Goal: Obtain resource: Download file/media

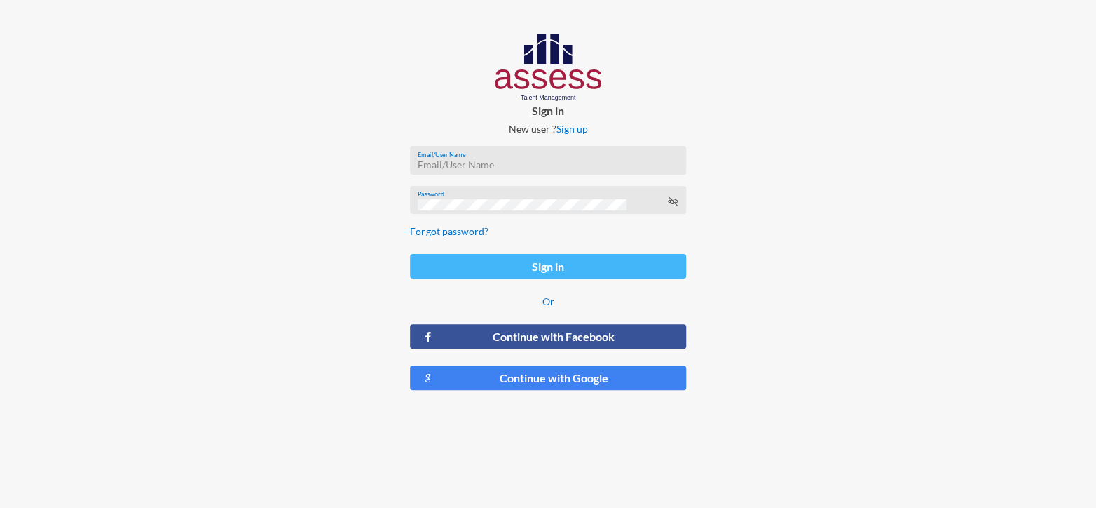
type input "[PERSON_NAME][EMAIL_ADDRESS][PERSON_NAME][DOMAIN_NAME]"
click at [502, 264] on button "Sign in" at bounding box center [548, 266] width 276 height 25
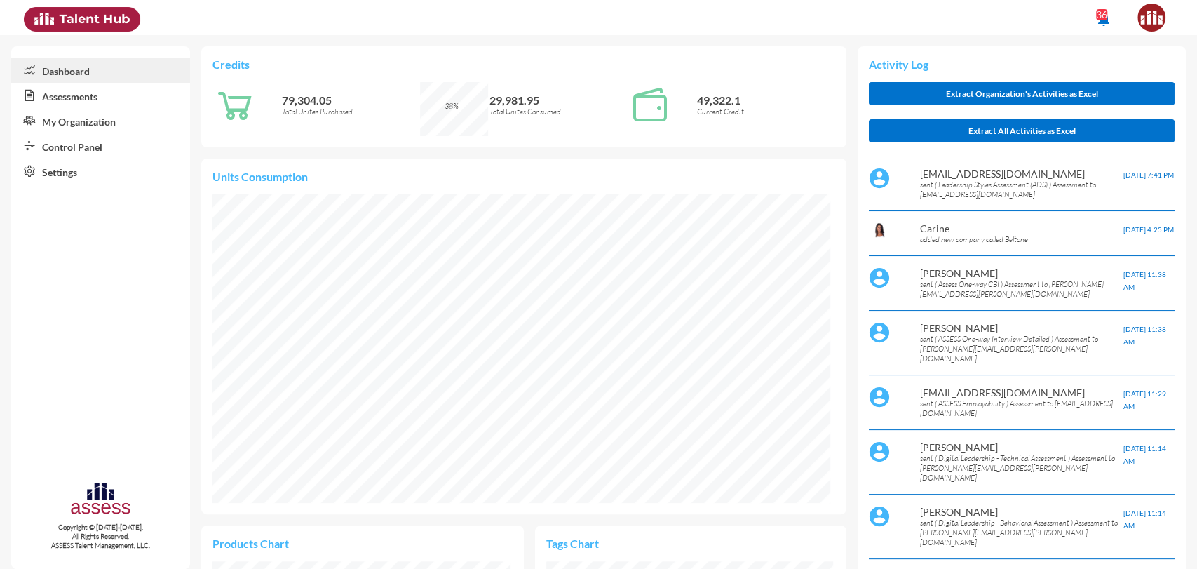
click at [85, 140] on link "Control Panel" at bounding box center [100, 145] width 179 height 25
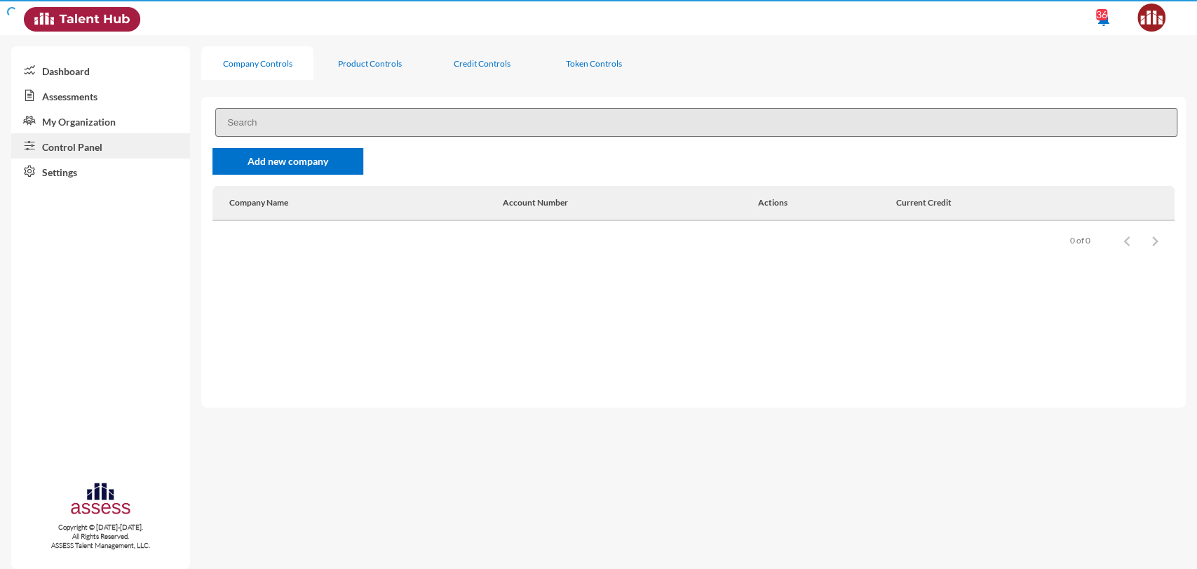
click at [85, 140] on link "Control Panel" at bounding box center [100, 145] width 179 height 25
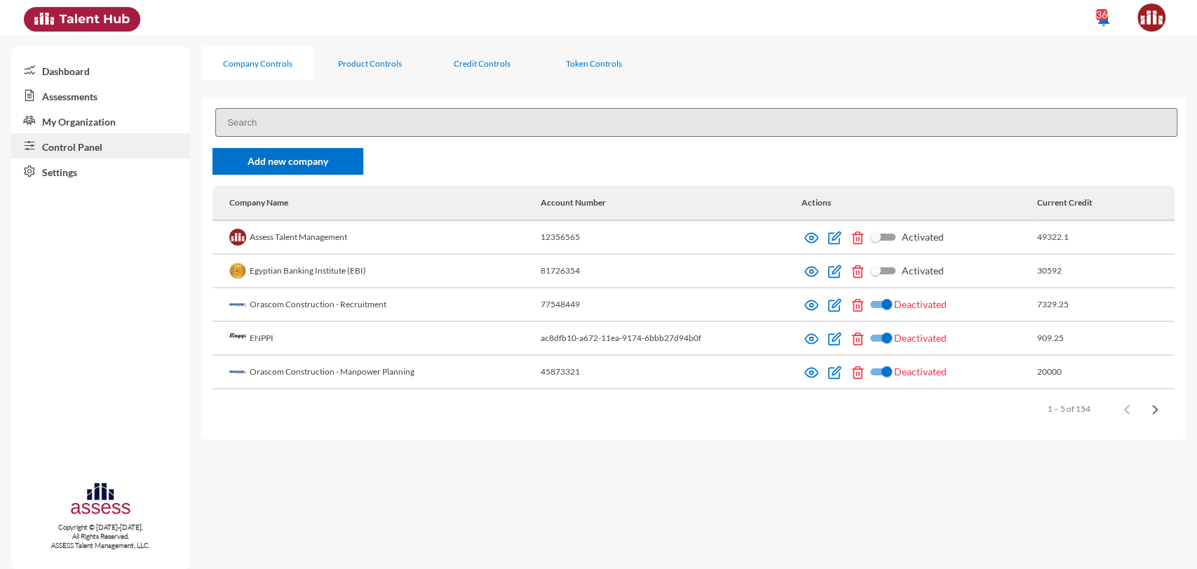
click at [412, 119] on input at bounding box center [696, 122] width 962 height 29
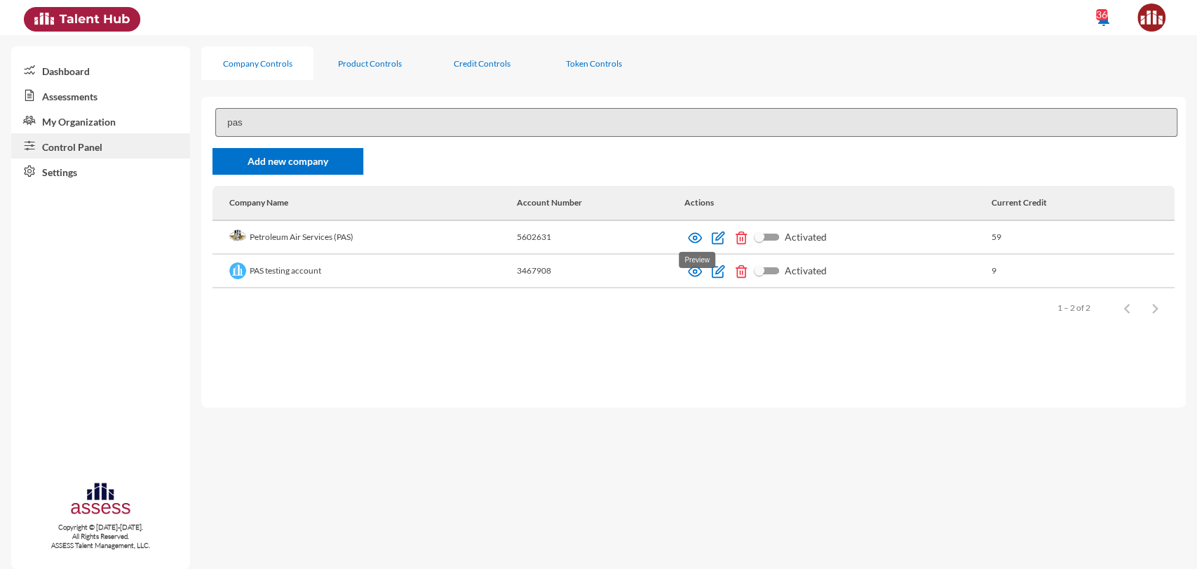
type input "pas"
click at [695, 234] on img at bounding box center [695, 238] width 14 height 14
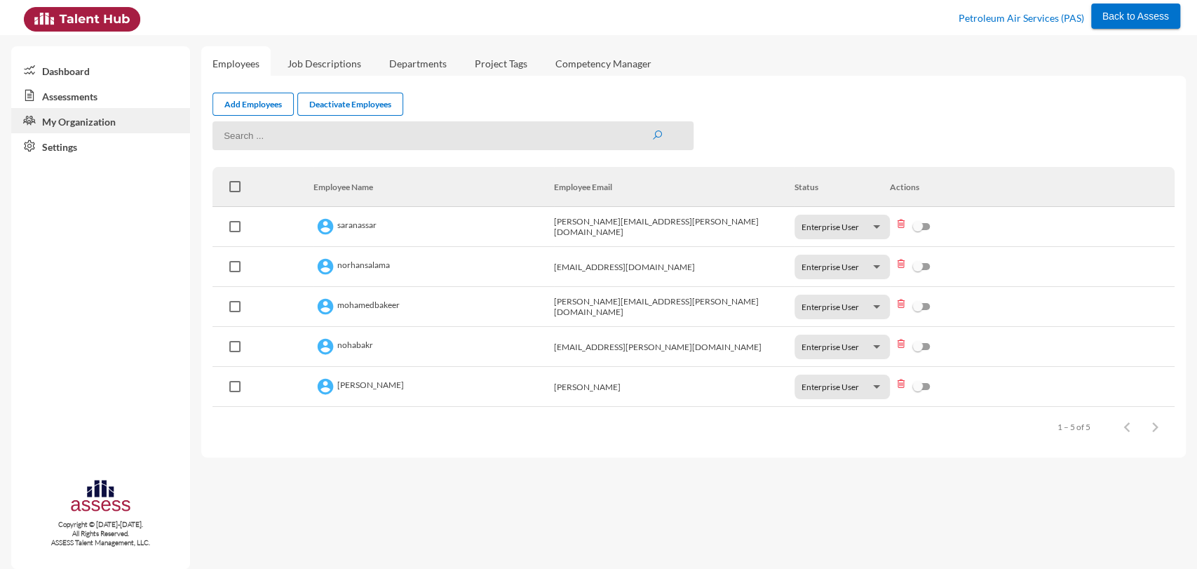
click at [76, 89] on link "Assessments" at bounding box center [100, 95] width 179 height 25
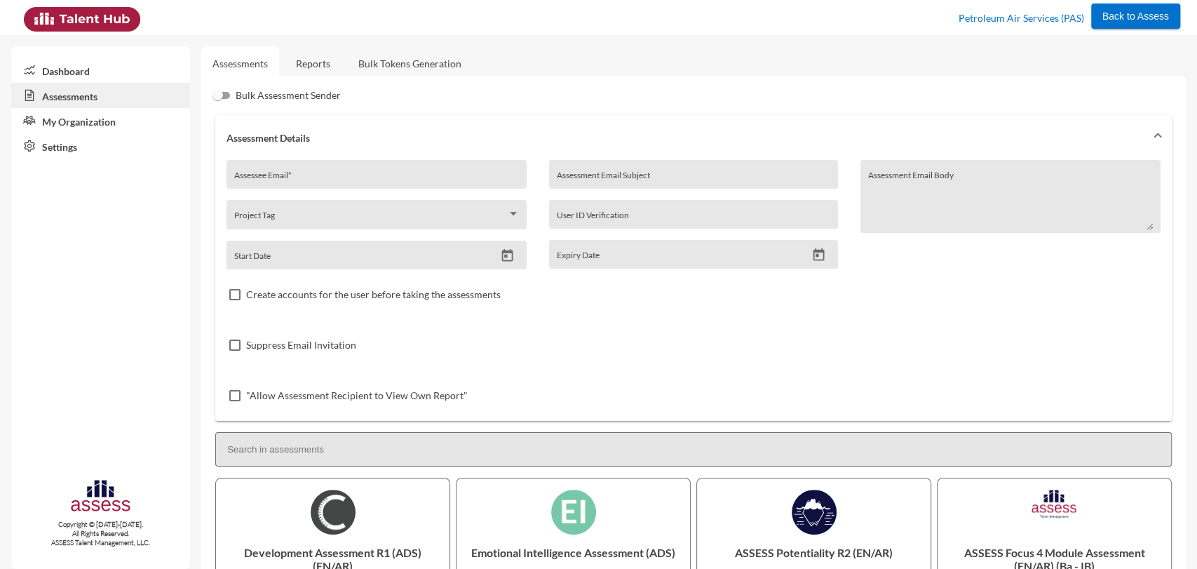
click at [310, 57] on link "Reports" at bounding box center [313, 63] width 57 height 34
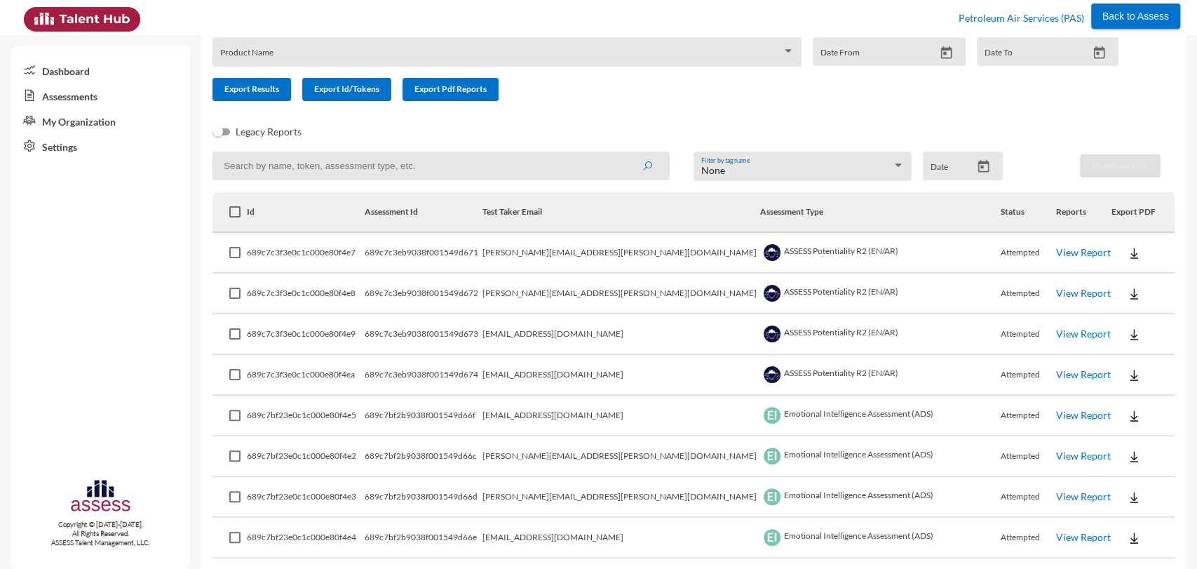
scroll to position [84, 0]
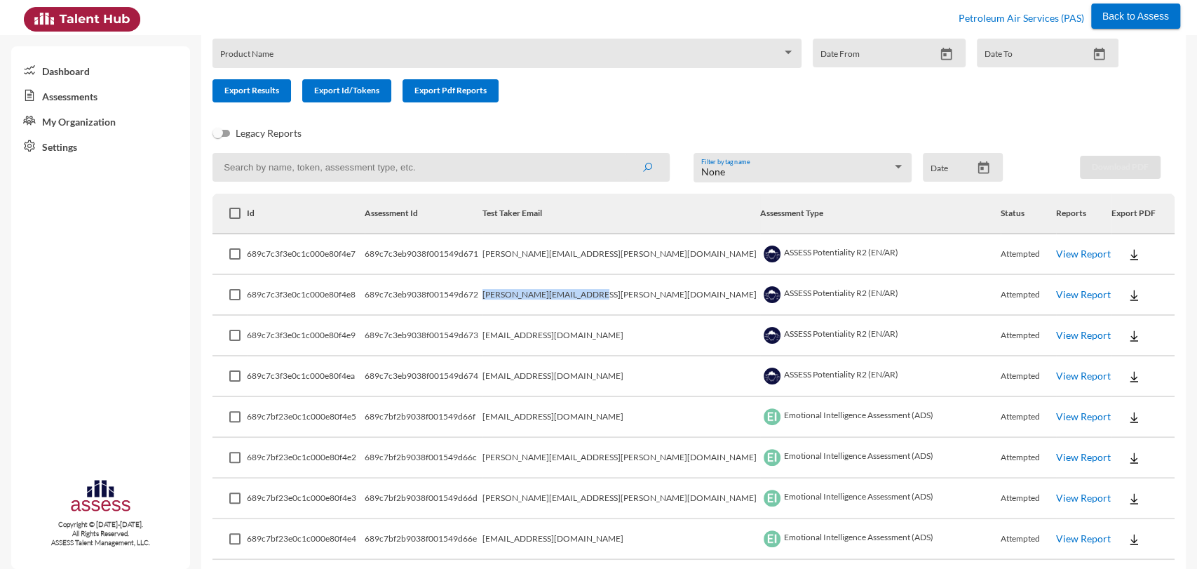
drag, startPoint x: 555, startPoint y: 294, endPoint x: 679, endPoint y: 297, distance: 124.8
click at [679, 297] on tr "689c7c3f3e0c1c000e80f4e8 689c7c3eb9038f001549d672 mohamed.ossama@pas.com.eg ASS…" at bounding box center [693, 295] width 962 height 41
copy tr "mohamed.ossama@pas.com.eg"
click at [377, 179] on input at bounding box center [440, 167] width 457 height 29
paste input "mohamed.ossama@pas.com.eg"
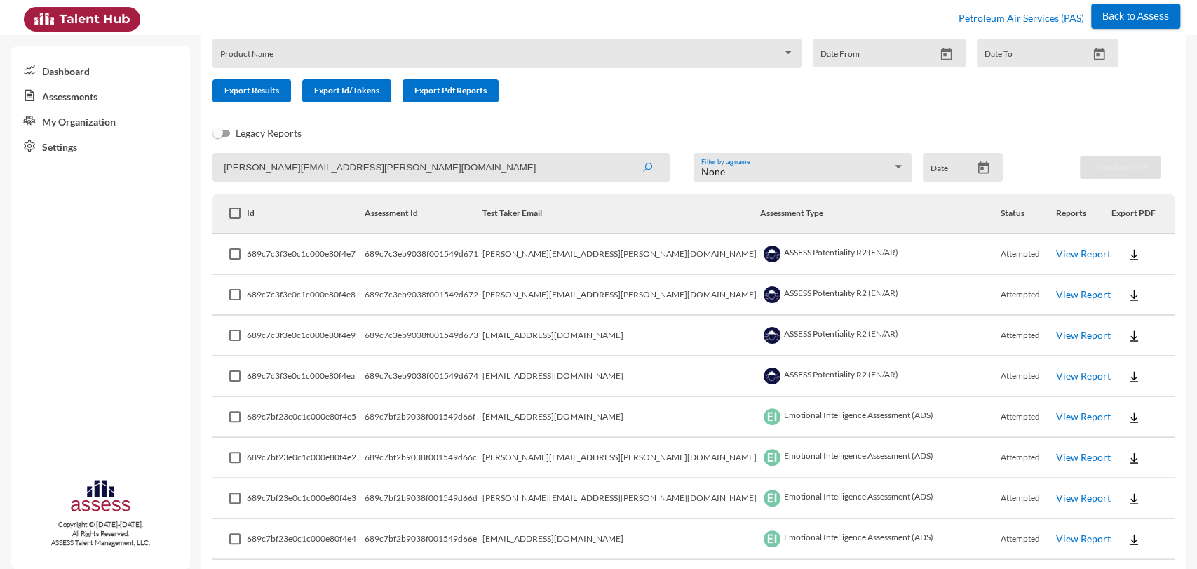
type input "mohamed.ossama@pas.com.eg"
click at [625, 154] on button "submit" at bounding box center [647, 166] width 45 height 25
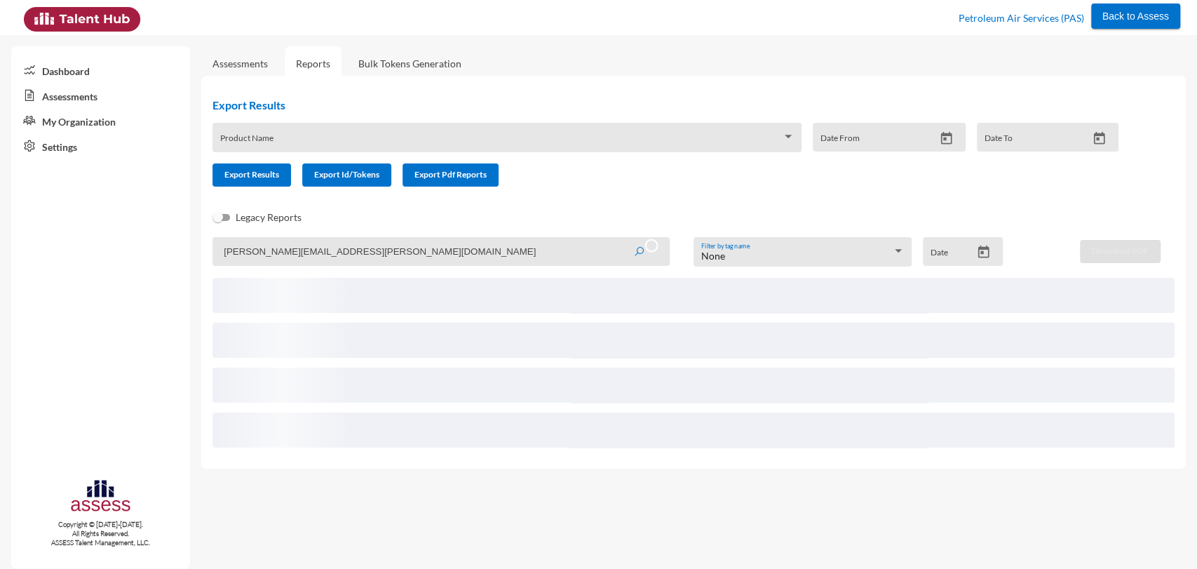
scroll to position [0, 0]
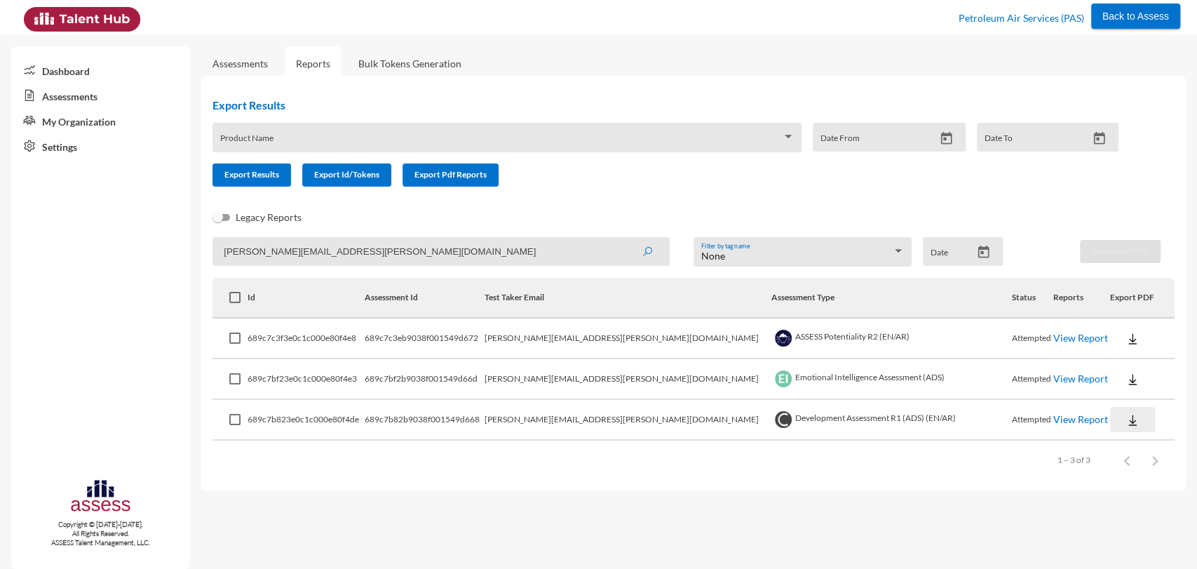
click at [1125, 421] on img at bounding box center [1132, 420] width 14 height 14
click at [1126, 469] on button "OCM / AR" at bounding box center [1142, 472] width 107 height 27
click at [1125, 376] on img at bounding box center [1132, 379] width 14 height 14
click at [1105, 435] on button "AR" at bounding box center [1128, 432] width 79 height 27
click at [1125, 337] on img at bounding box center [1132, 339] width 14 height 14
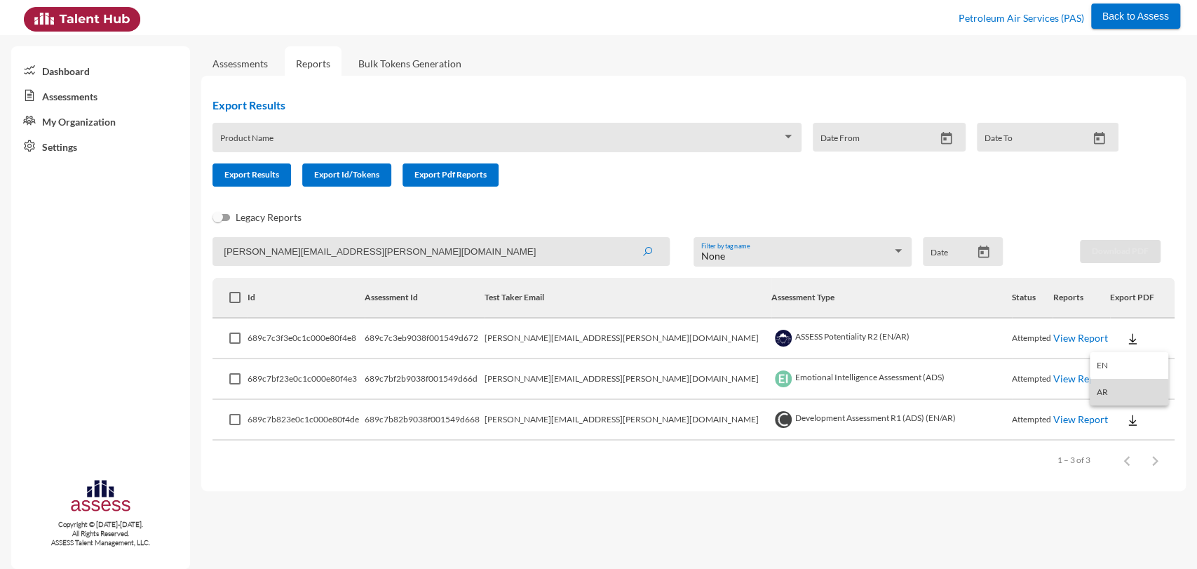
click at [1110, 393] on button "AR" at bounding box center [1128, 392] width 79 height 27
click at [1052, 424] on link "View Report" at bounding box center [1079, 419] width 55 height 12
drag, startPoint x: 398, startPoint y: 252, endPoint x: 83, endPoint y: 273, distance: 316.2
click at [83, 273] on mat-sidenav-container "Dashboard Assessments My Organization Settings Copyright © 2015-2024. All Right…" at bounding box center [598, 302] width 1197 height 534
click at [625, 238] on button "submit" at bounding box center [647, 250] width 45 height 25
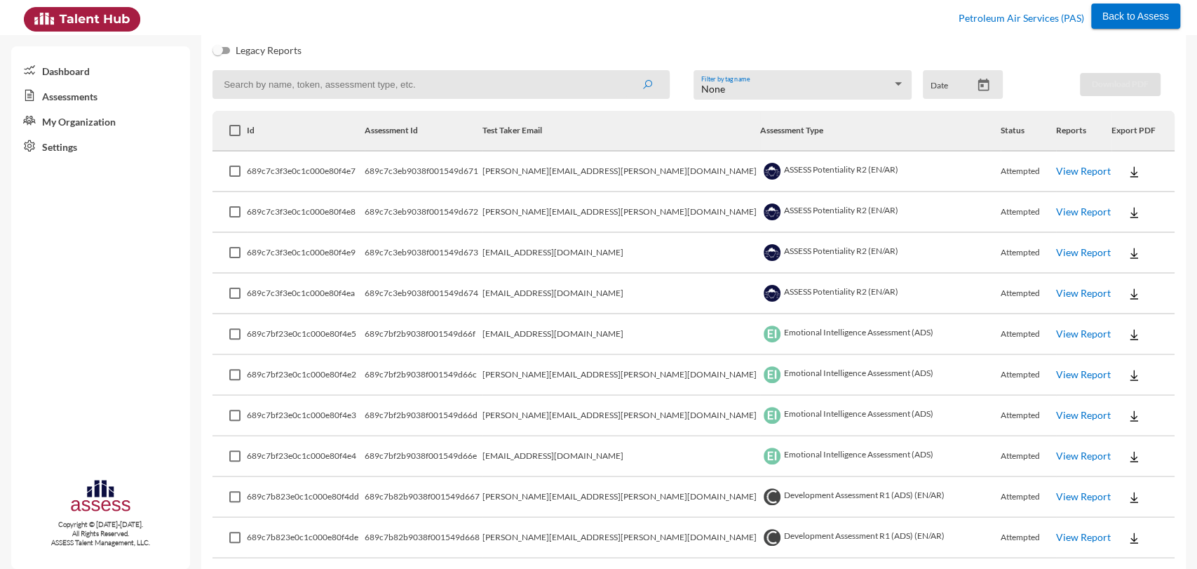
scroll to position [167, 0]
drag, startPoint x: 559, startPoint y: 377, endPoint x: 657, endPoint y: 373, distance: 98.2
click at [657, 373] on td "magdy.aziz@pas.com.eg" at bounding box center [621, 375] width 278 height 41
copy td "magdy.aziz@pas.com.eg"
click at [410, 88] on input at bounding box center [440, 84] width 457 height 29
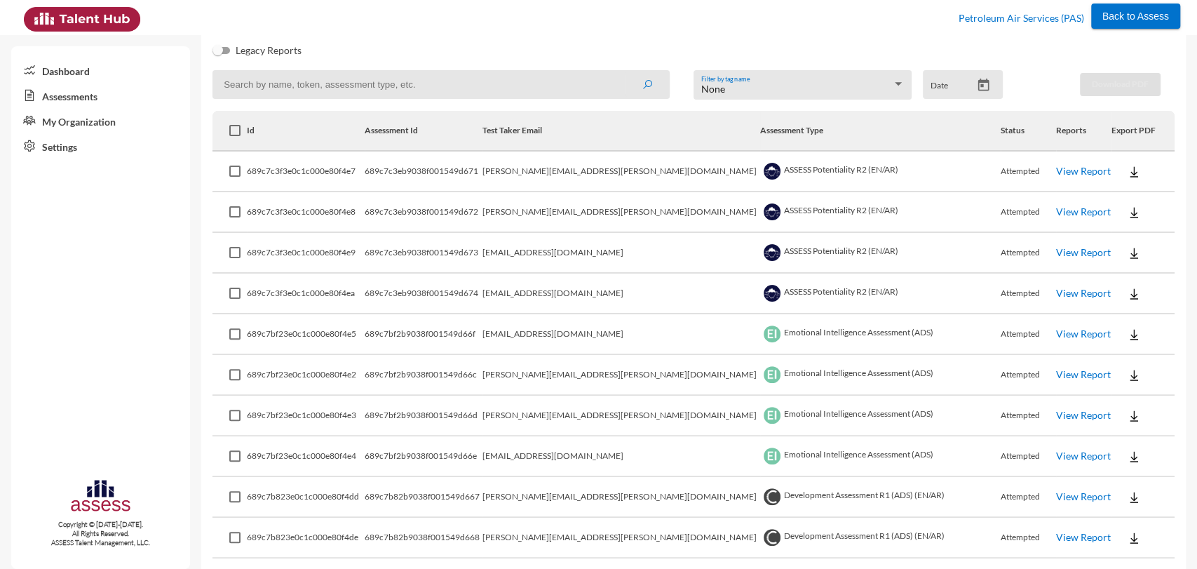
paste input "magdy.aziz@pas.com.eg"
type input "magdy.aziz@pas.com.eg"
click at [625, 72] on button "submit" at bounding box center [647, 84] width 45 height 25
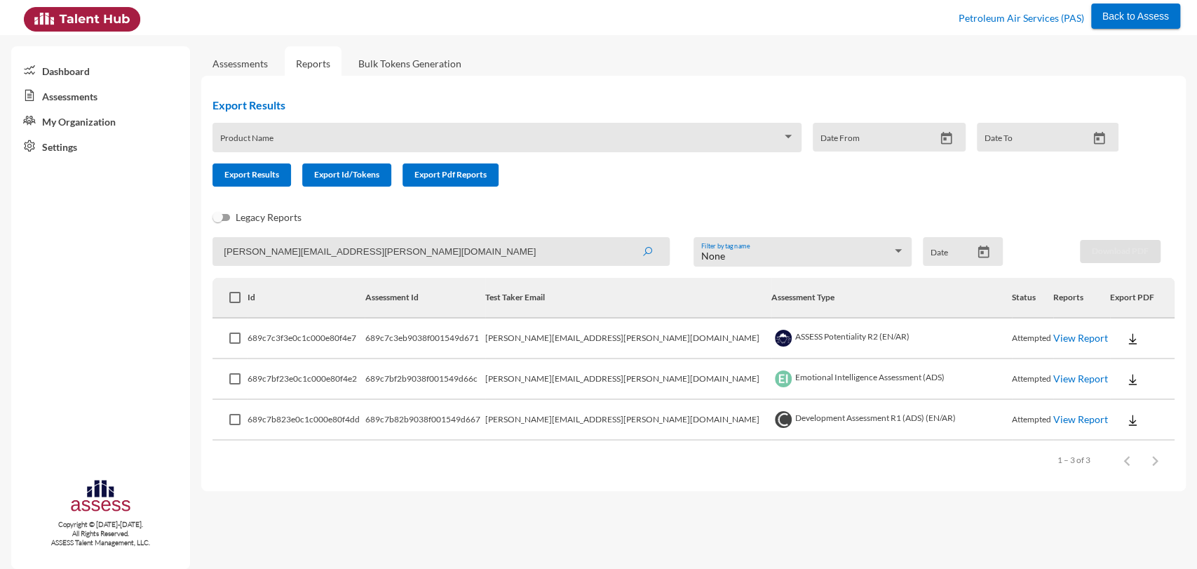
click at [1125, 338] on img at bounding box center [1132, 339] width 14 height 14
click at [1113, 389] on button "AR" at bounding box center [1124, 392] width 79 height 27
click at [1125, 378] on img at bounding box center [1132, 379] width 14 height 14
click at [1113, 426] on button "AR" at bounding box center [1124, 432] width 79 height 27
click at [1125, 425] on img at bounding box center [1132, 420] width 14 height 14
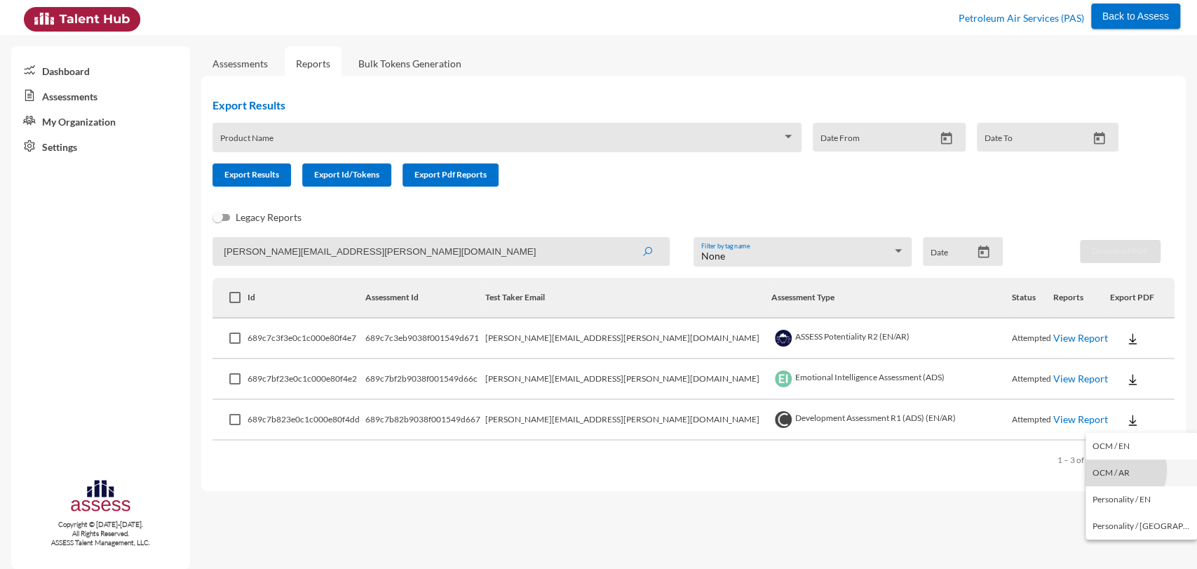
click at [1115, 470] on button "OCM / AR" at bounding box center [1140, 472] width 111 height 27
click at [1053, 419] on link "View Report" at bounding box center [1080, 419] width 55 height 12
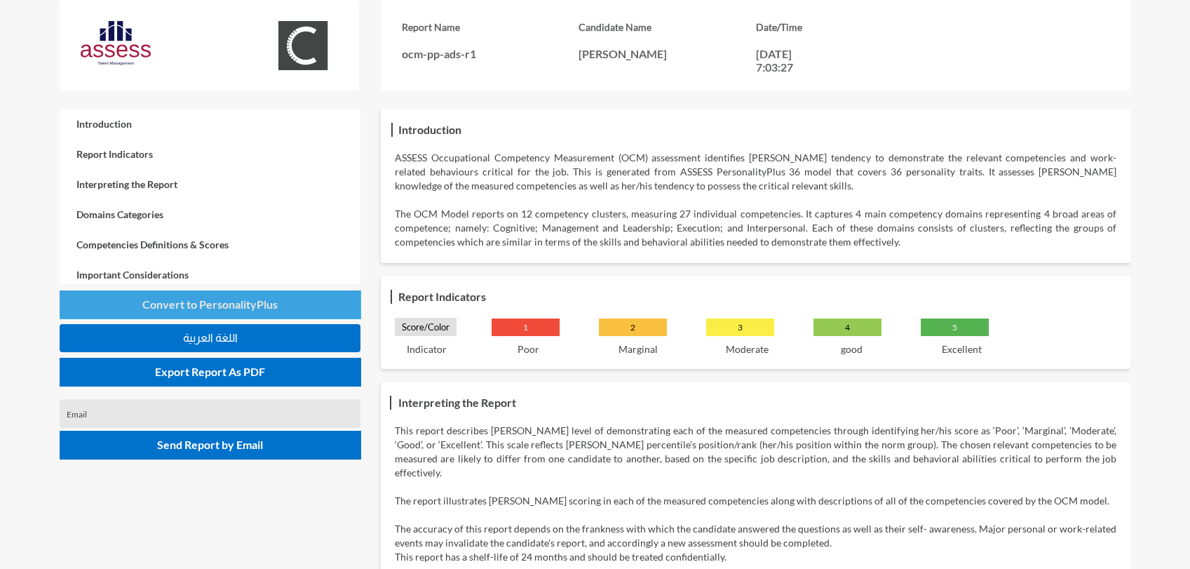
click at [222, 301] on span "Convert to PersonalityPlus" at bounding box center [209, 303] width 135 height 13
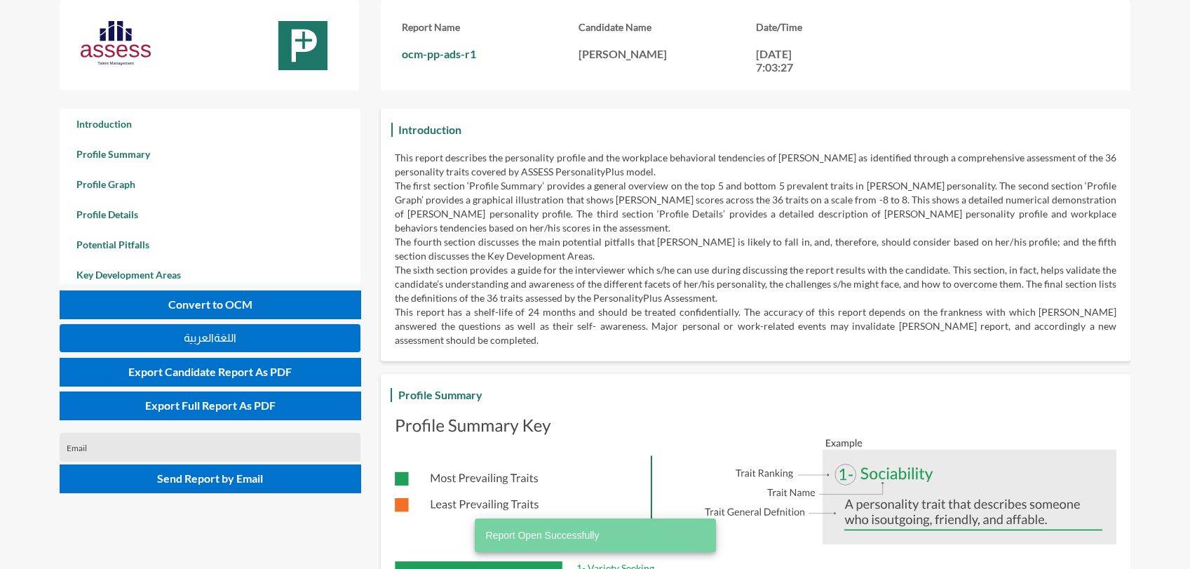
scroll to position [568, 1189]
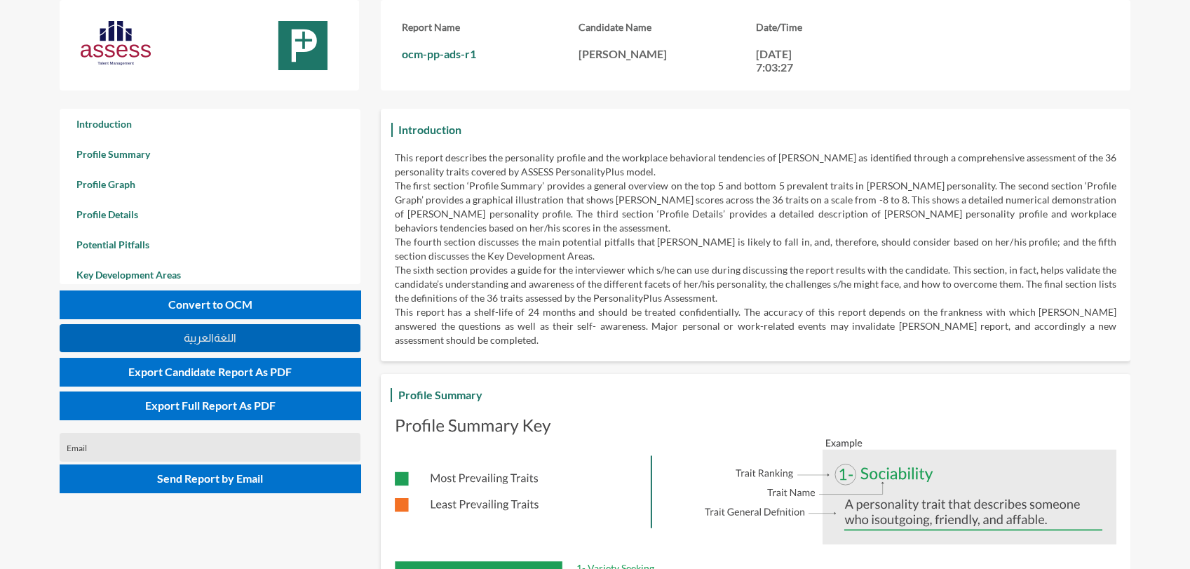
click at [224, 327] on button "اللغةالعربية" at bounding box center [210, 338] width 301 height 28
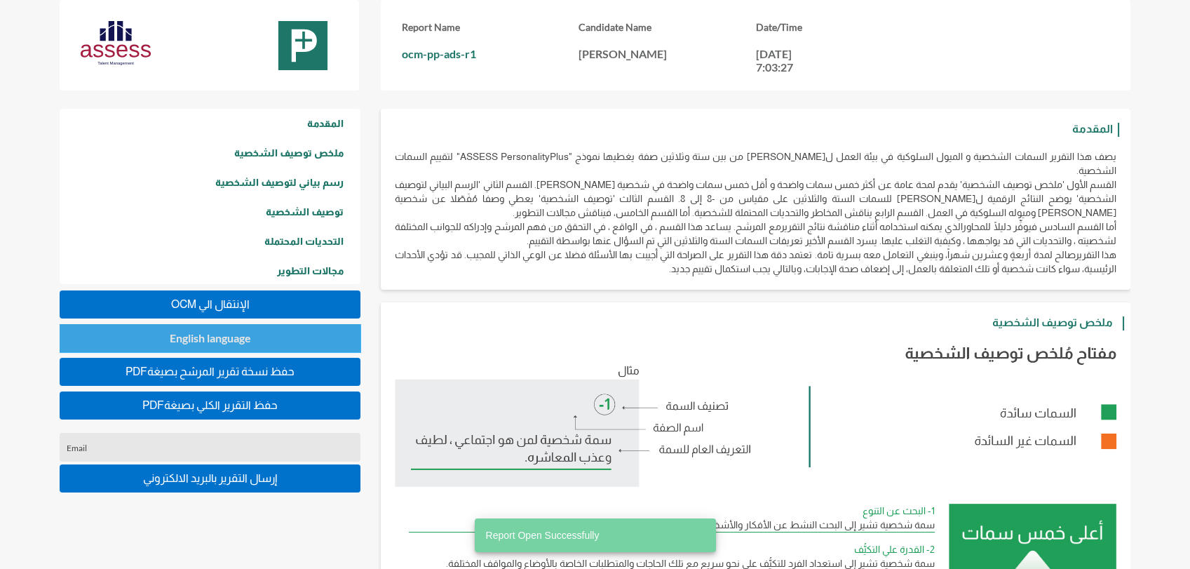
scroll to position [568, 1189]
click at [238, 332] on span "English language" at bounding box center [210, 337] width 81 height 13
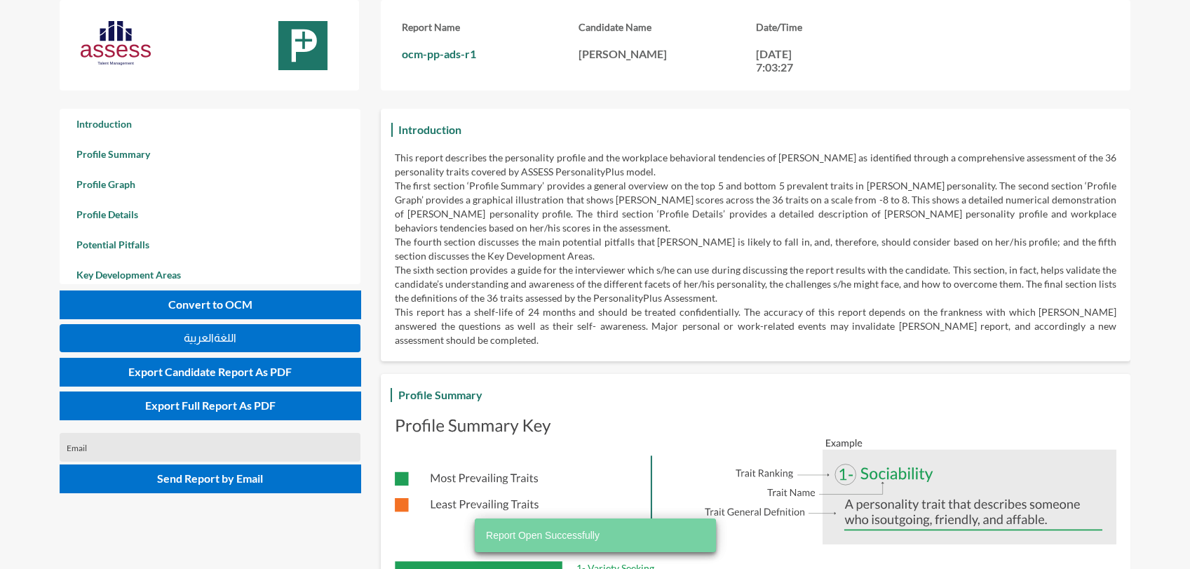
scroll to position [568, 1189]
click at [238, 332] on button "اللغةالعربية" at bounding box center [210, 338] width 301 height 28
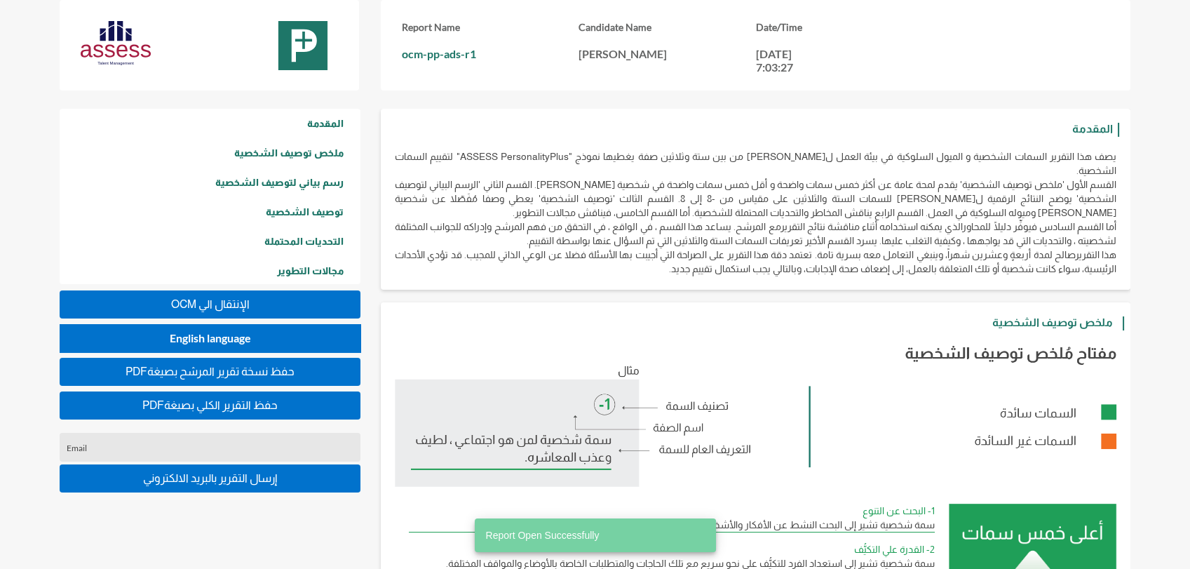
scroll to position [568, 1189]
click at [256, 374] on span "PDFحفظ نسخة تقرير المرشح بصيغة" at bounding box center [209, 371] width 169 height 12
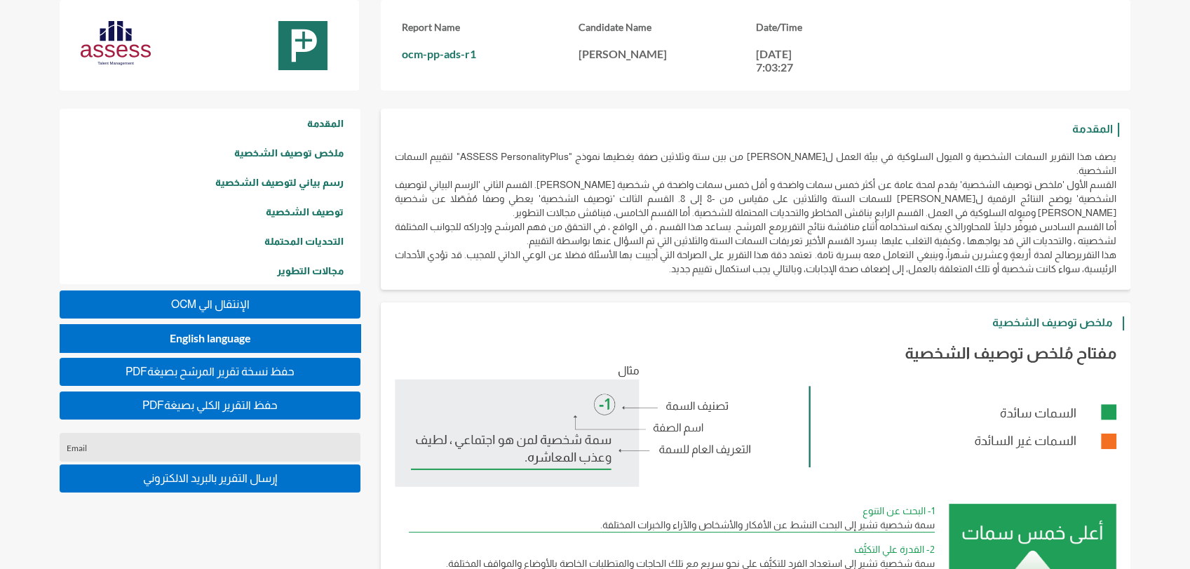
click at [264, 305] on button "OCM اﻹنتقال الي" at bounding box center [210, 304] width 301 height 28
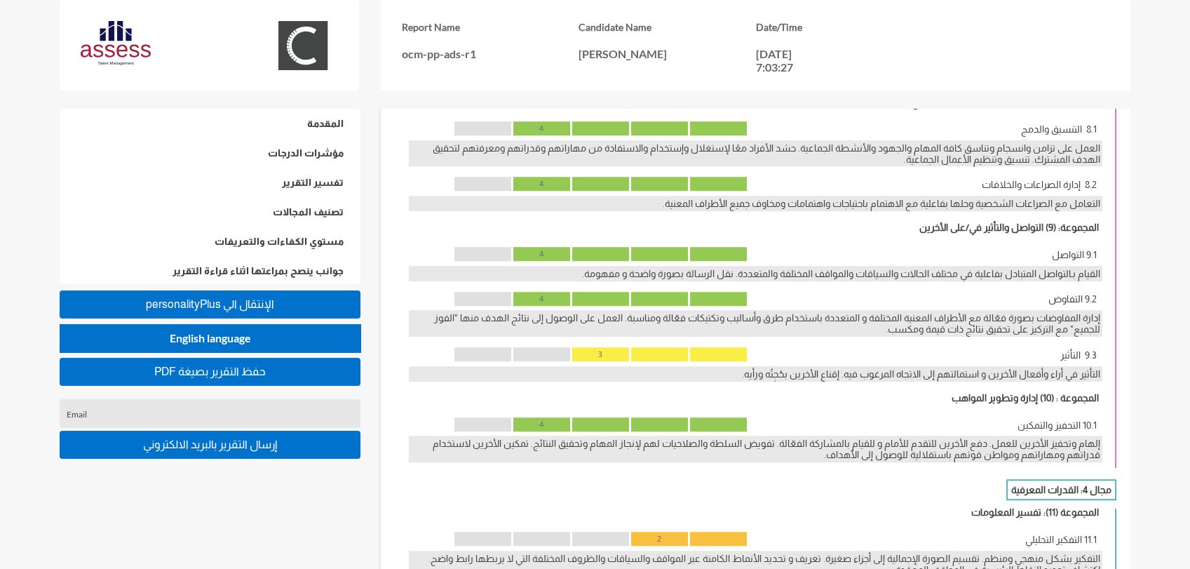
scroll to position [2087, 0]
drag, startPoint x: 1057, startPoint y: 346, endPoint x: 1087, endPoint y: 348, distance: 31.0
click at [1087, 350] on p "9.3 التأثير" at bounding box center [925, 355] width 343 height 11
copy p "التأثير"
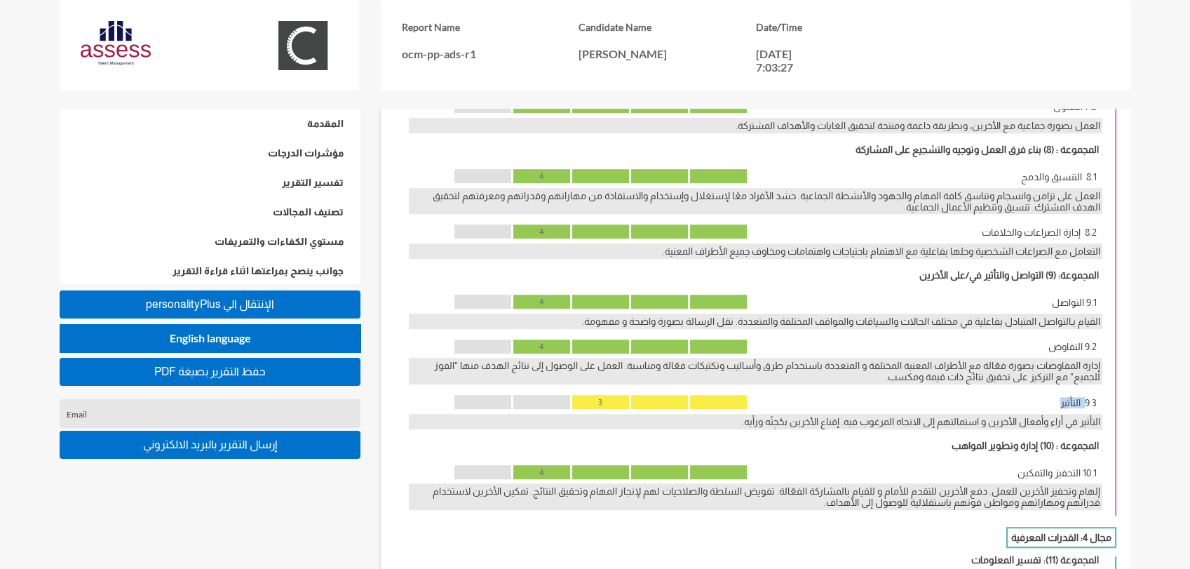
scroll to position [2038, 0]
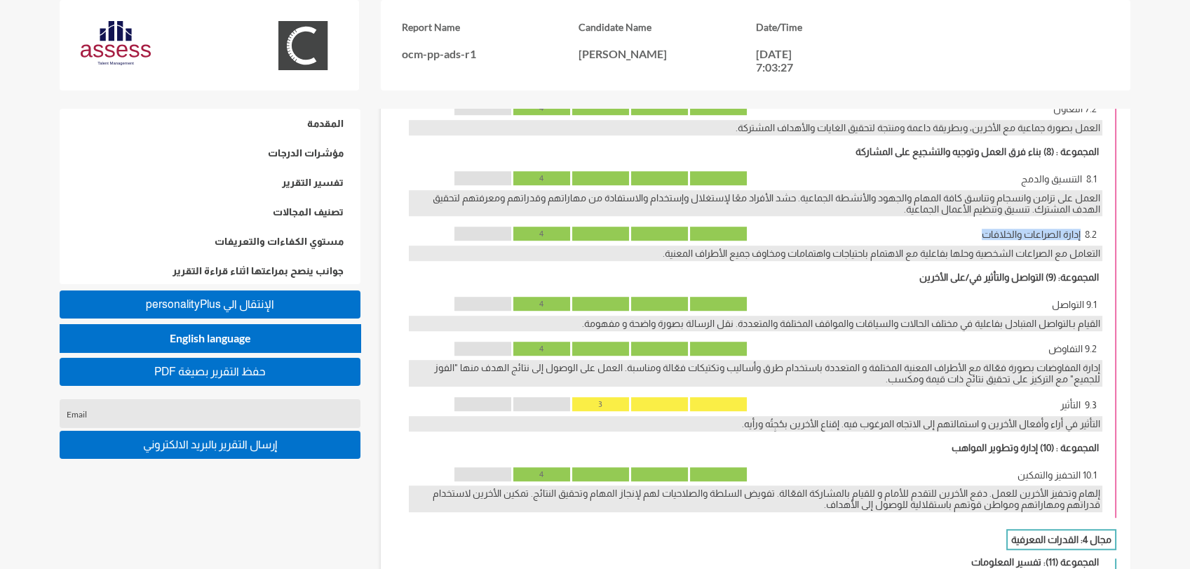
drag, startPoint x: 980, startPoint y: 231, endPoint x: 1082, endPoint y: 233, distance: 101.7
click at [1082, 233] on p "8.2 إدارة الصراعات والخلافات" at bounding box center [925, 234] width 343 height 11
copy p "إدارة الصراعات والخلافات"
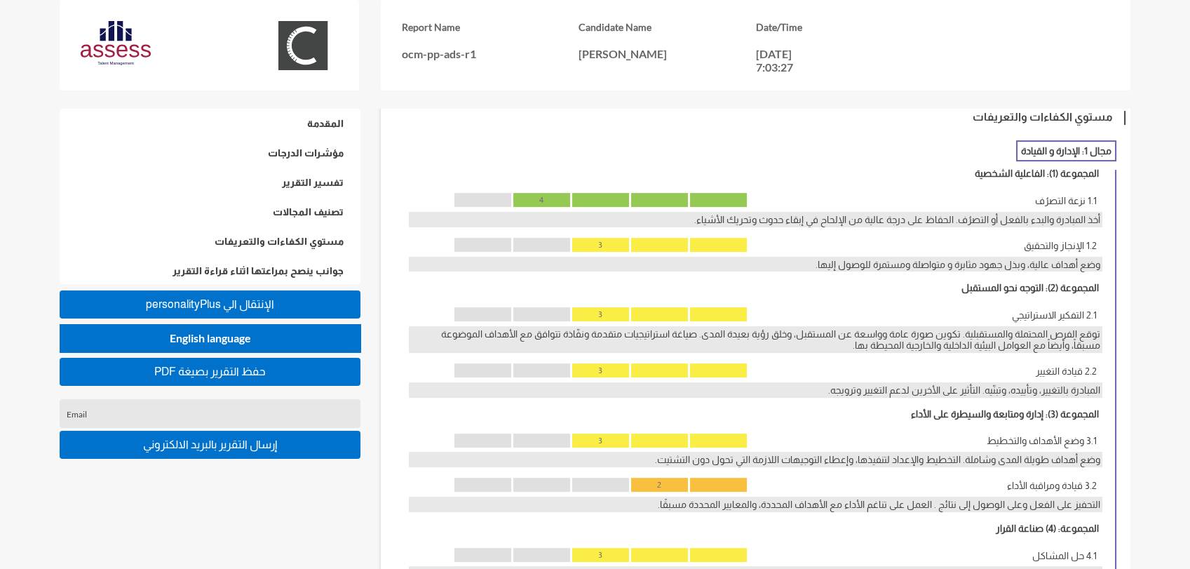
scroll to position [1003, 0]
drag, startPoint x: 1035, startPoint y: 226, endPoint x: 1086, endPoint y: 227, distance: 50.5
click at [1086, 207] on p "1.1 نزعة التصرُف" at bounding box center [925, 201] width 343 height 11
copy p "نزعة التصرُف"
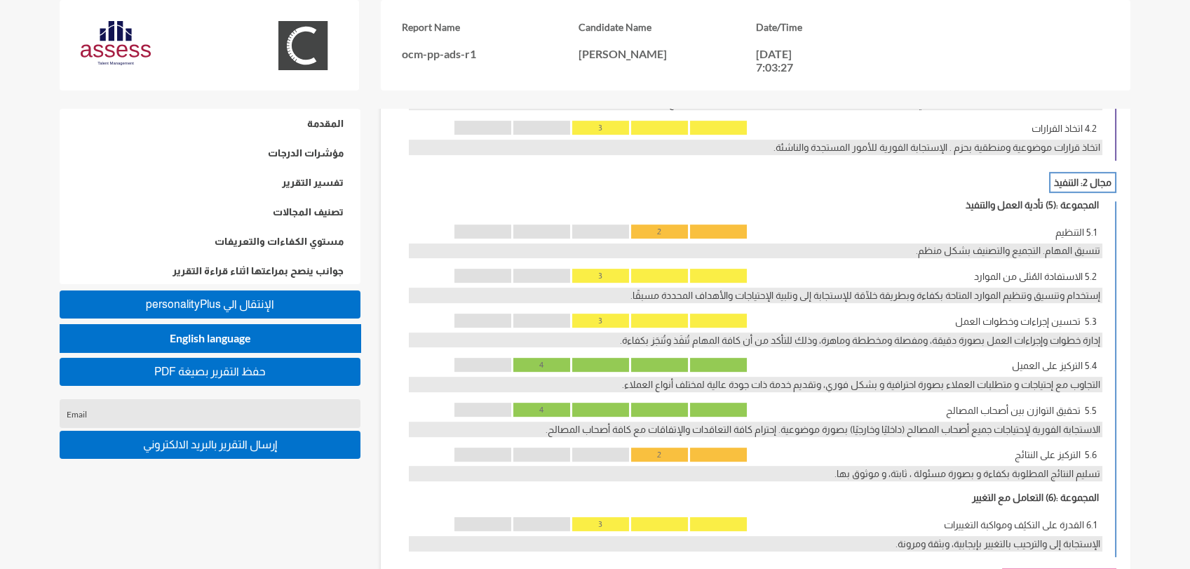
scroll to position [1475, 0]
drag, startPoint x: 964, startPoint y: 285, endPoint x: 1085, endPoint y: 290, distance: 121.4
click at [1085, 283] on div "5.2 الاستفادة المُثلى من الموارد" at bounding box center [925, 275] width 347 height 15
copy p "الاستفادة المُثلى من الموارد"
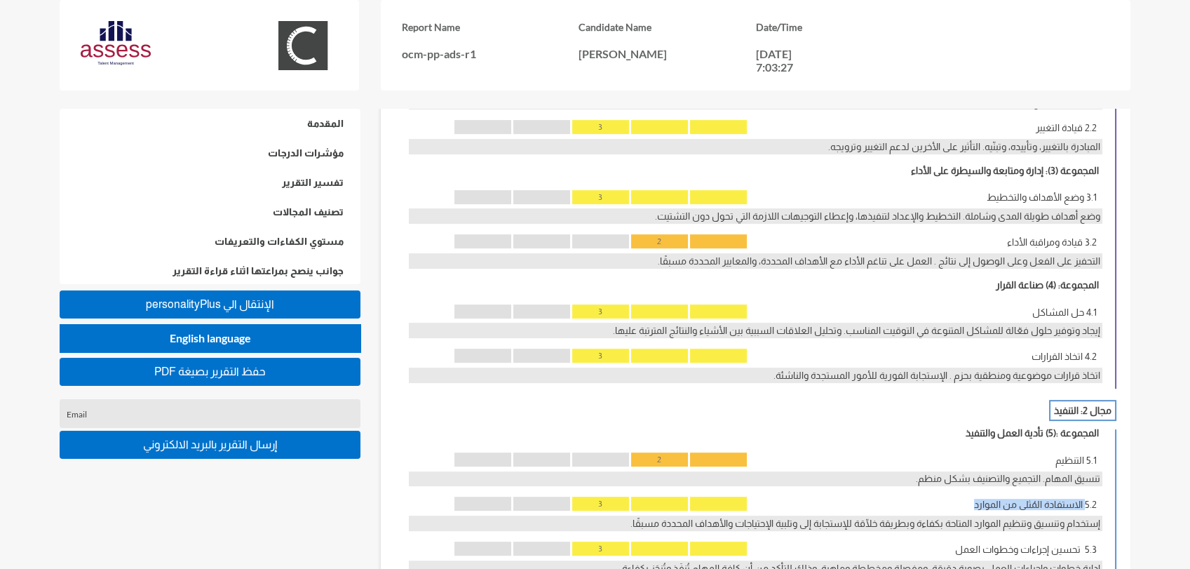
scroll to position [1244, 0]
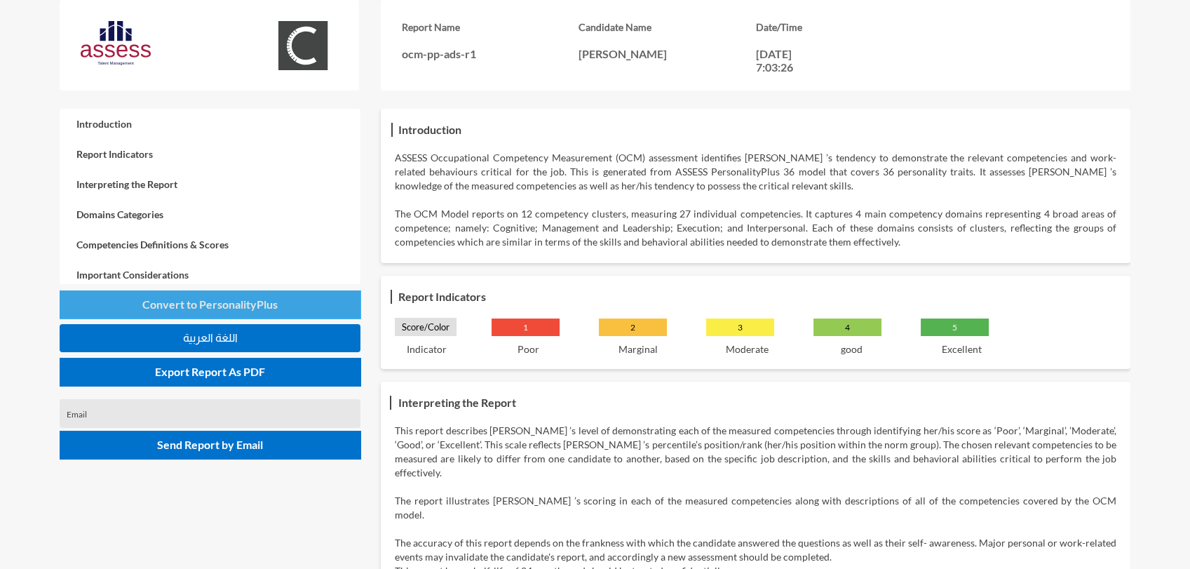
click at [193, 310] on span "Convert to PersonalityPlus" at bounding box center [209, 303] width 135 height 13
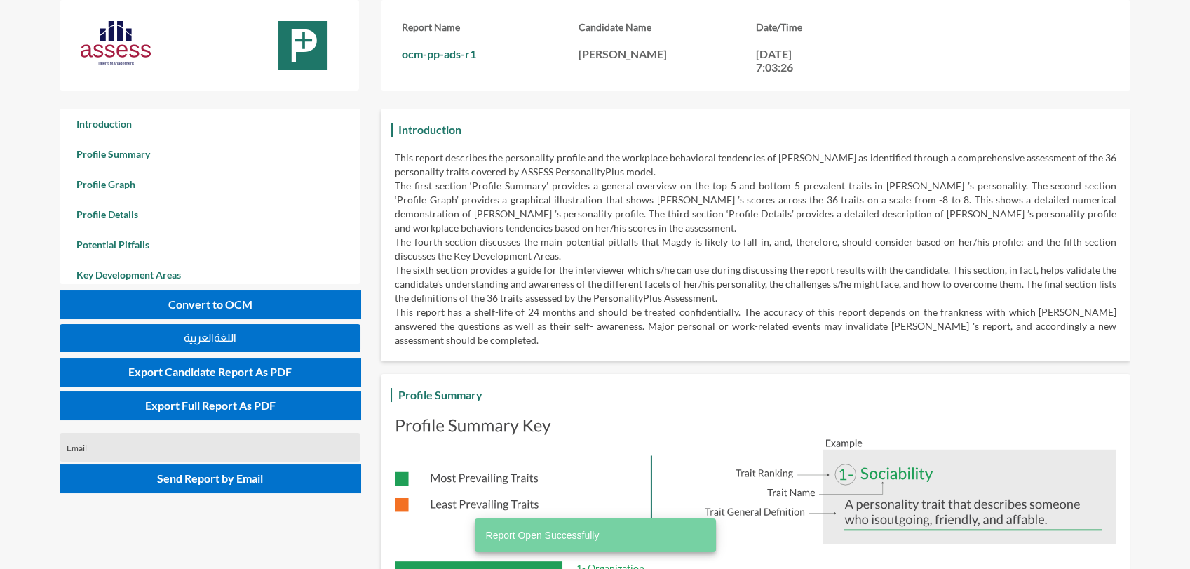
scroll to position [568, 1189]
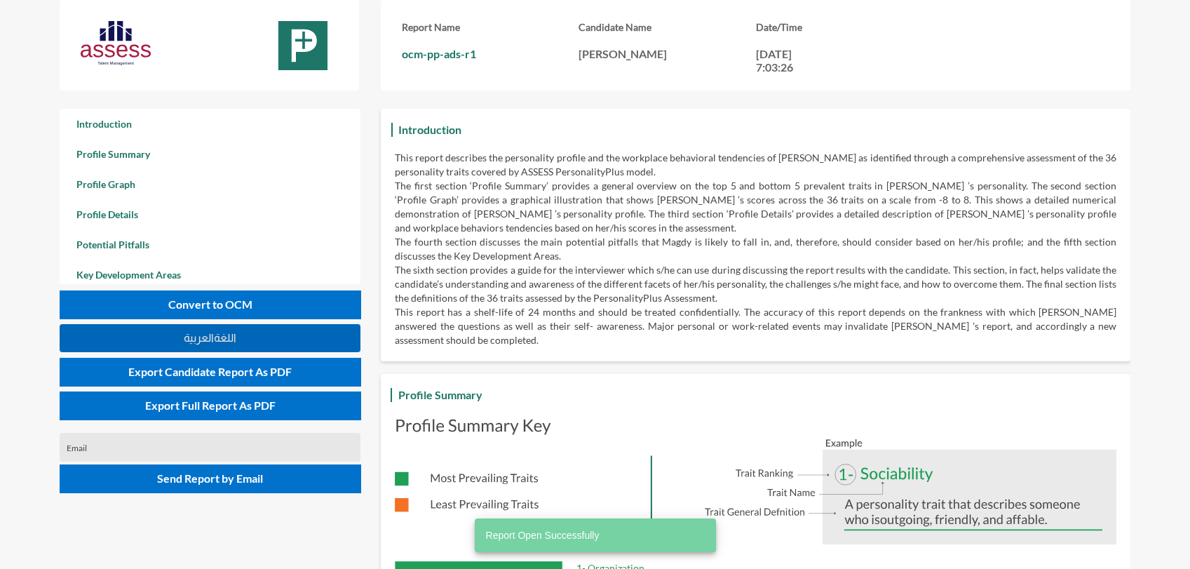
click at [222, 338] on span "اللغةالعربية" at bounding box center [210, 338] width 53 height 12
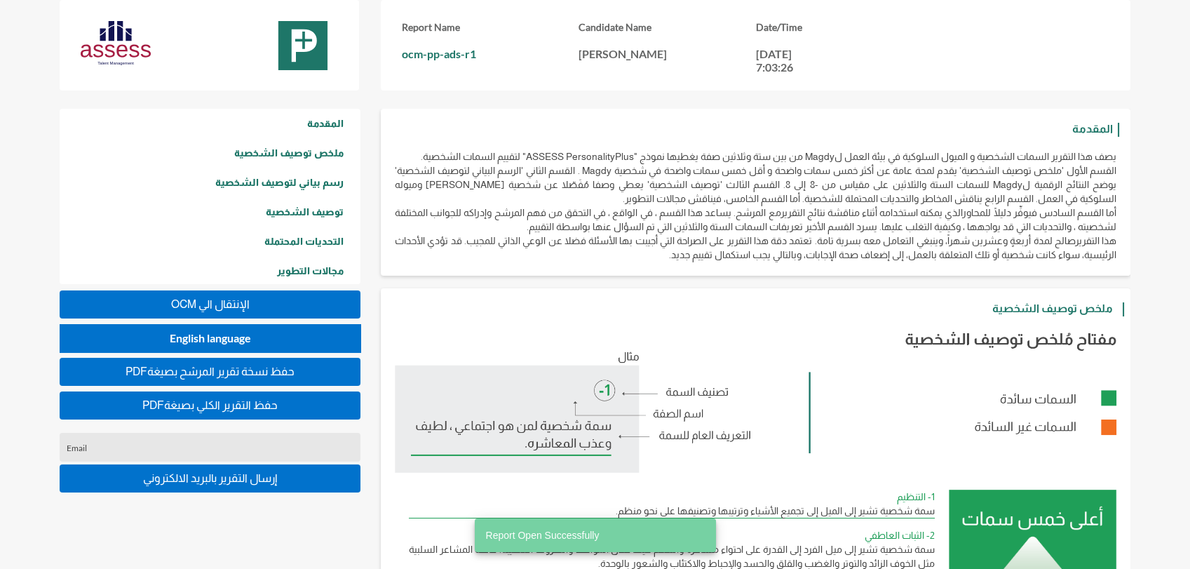
scroll to position [568, 1189]
click at [248, 373] on span "PDFحفظ نسخة تقرير المرشح بصيغة" at bounding box center [209, 371] width 169 height 12
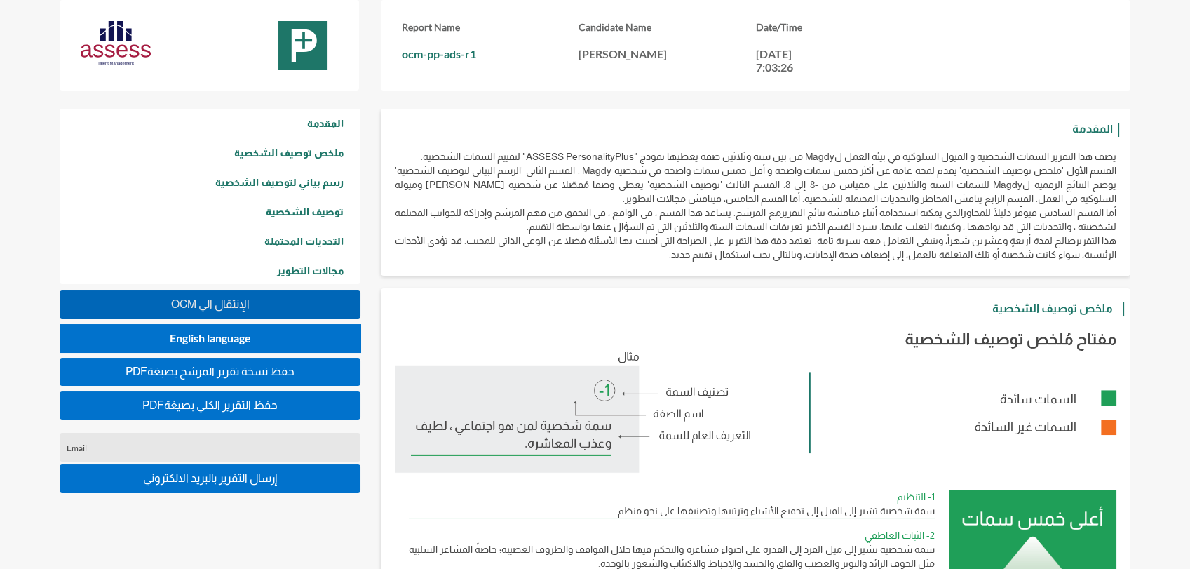
click at [182, 295] on button "OCM اﻹنتقال الي" at bounding box center [210, 304] width 301 height 28
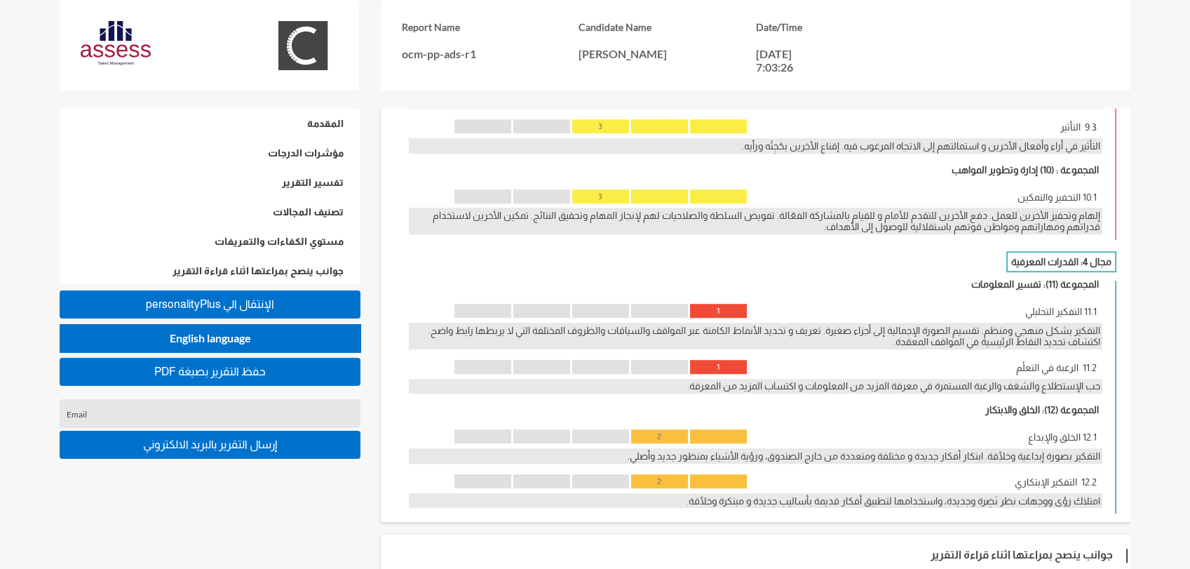
scroll to position [2324, 0]
